Goal: Find contact information: Find contact information

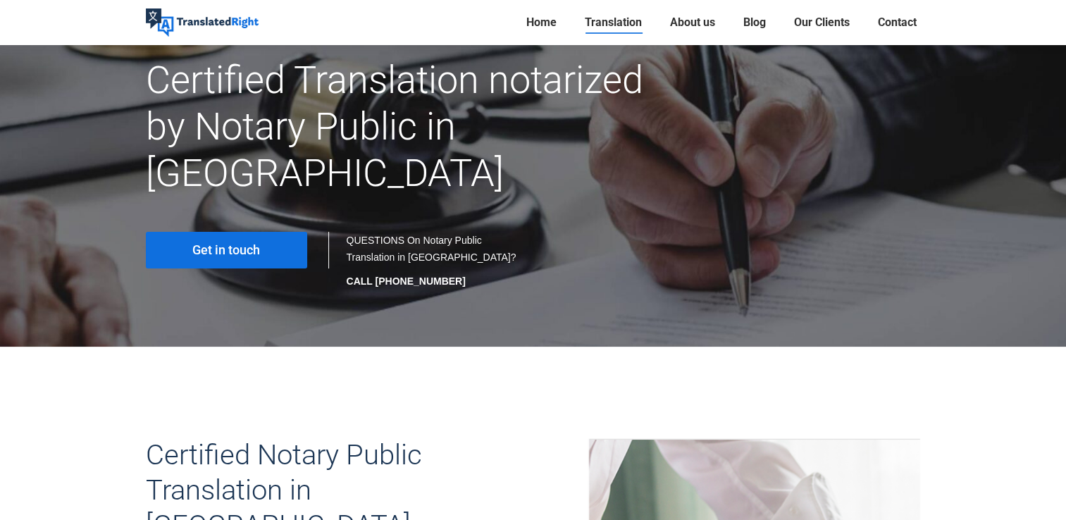
scroll to position [211, 0]
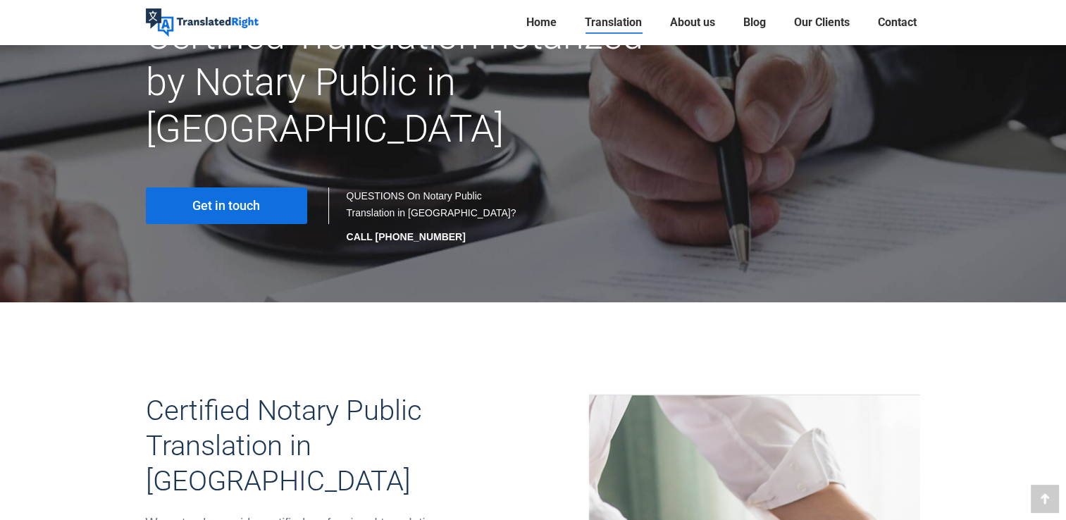
click at [259, 199] on span "Get in touch" at bounding box center [226, 206] width 68 height 14
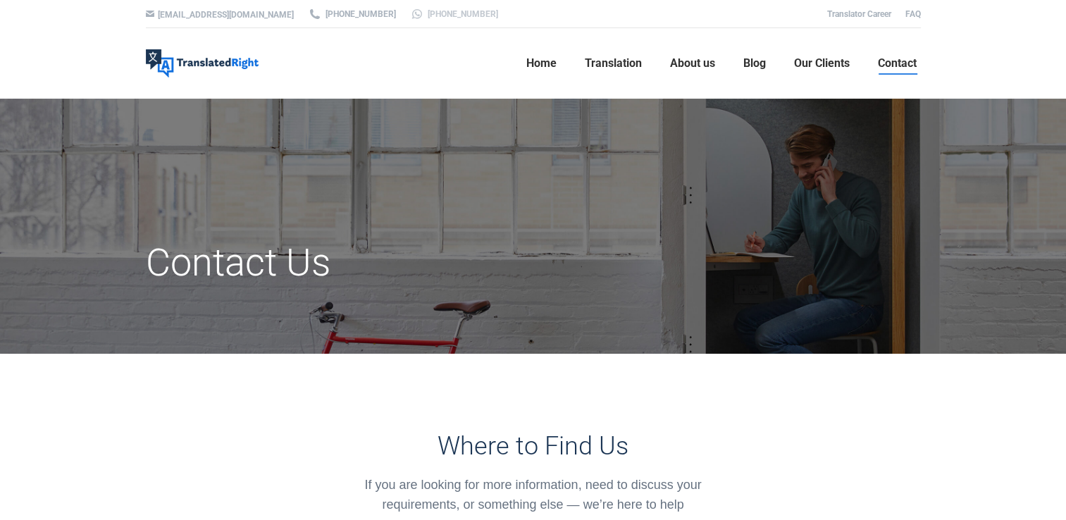
click at [410, 13] on link "[PHONE_NUMBER]" at bounding box center [454, 14] width 88 height 13
